Goal: Transaction & Acquisition: Purchase product/service

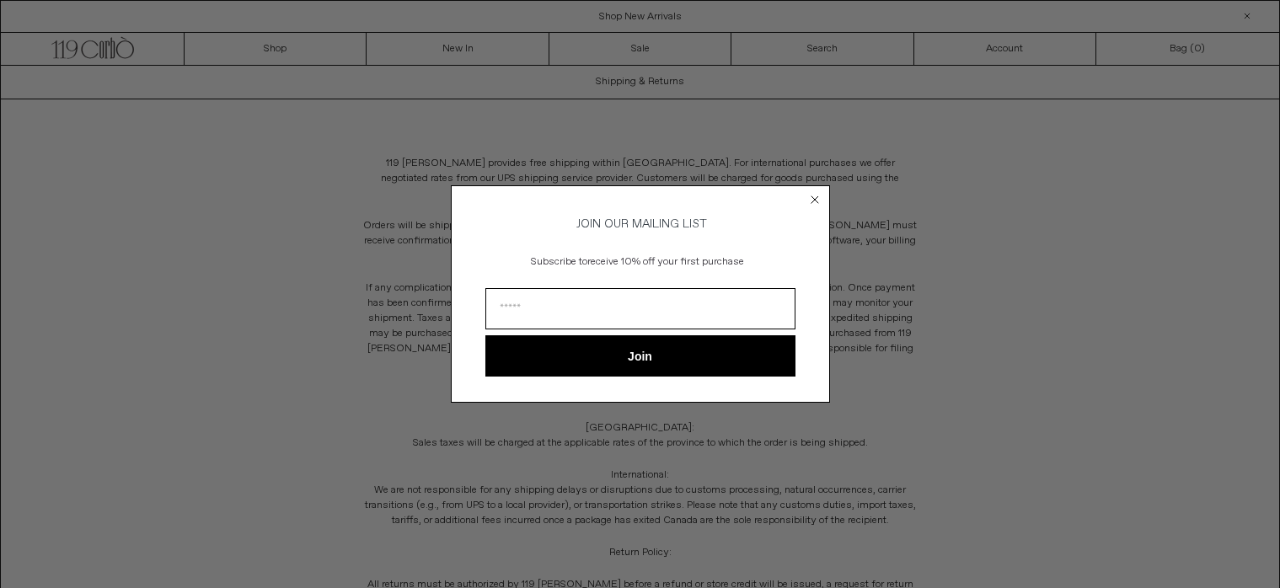
click at [829, 35] on div "Close dialog JOIN OUR MAILING LIST Subscribe to receive 10% off your first purc…" at bounding box center [640, 294] width 1280 height 588
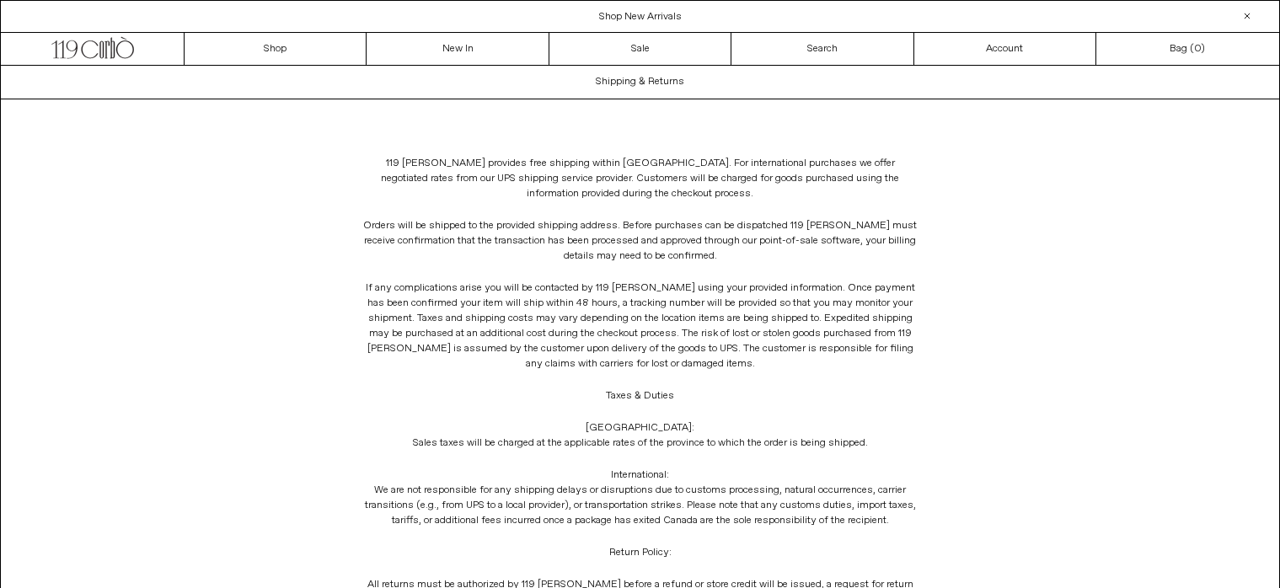
click at [659, 13] on span "Shop New Arrivals" at bounding box center [640, 16] width 83 height 13
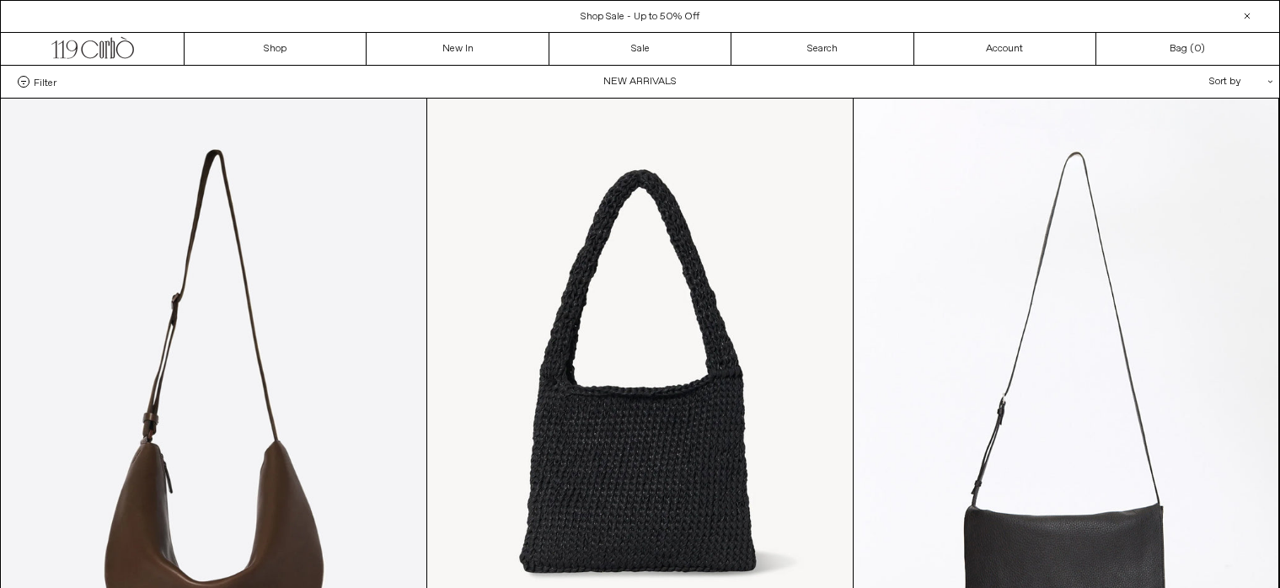
scroll to position [121, 0]
